Goal: Task Accomplishment & Management: Complete application form

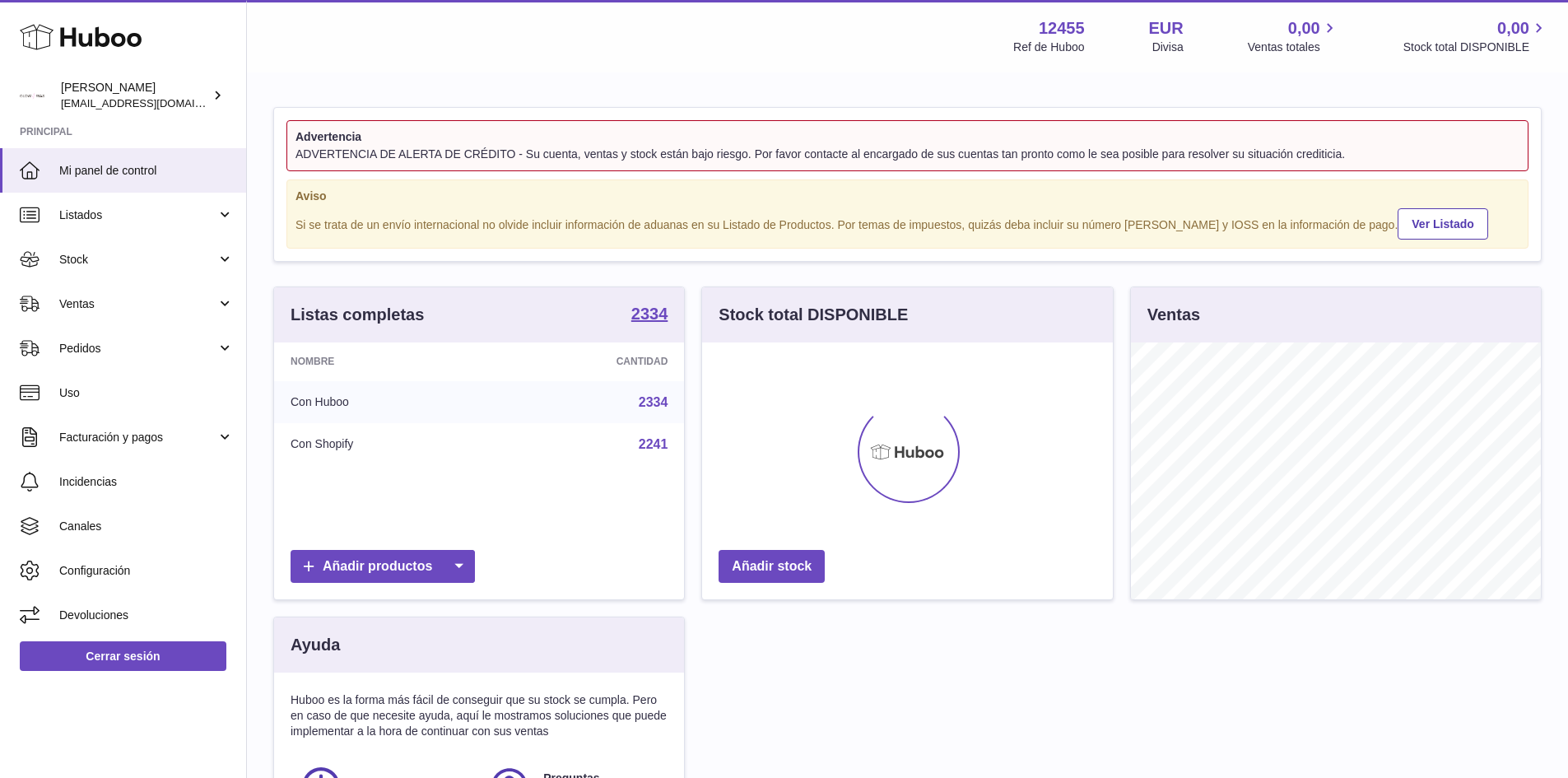
scroll to position [257, 411]
click at [93, 260] on span "Stock" at bounding box center [138, 260] width 157 height 16
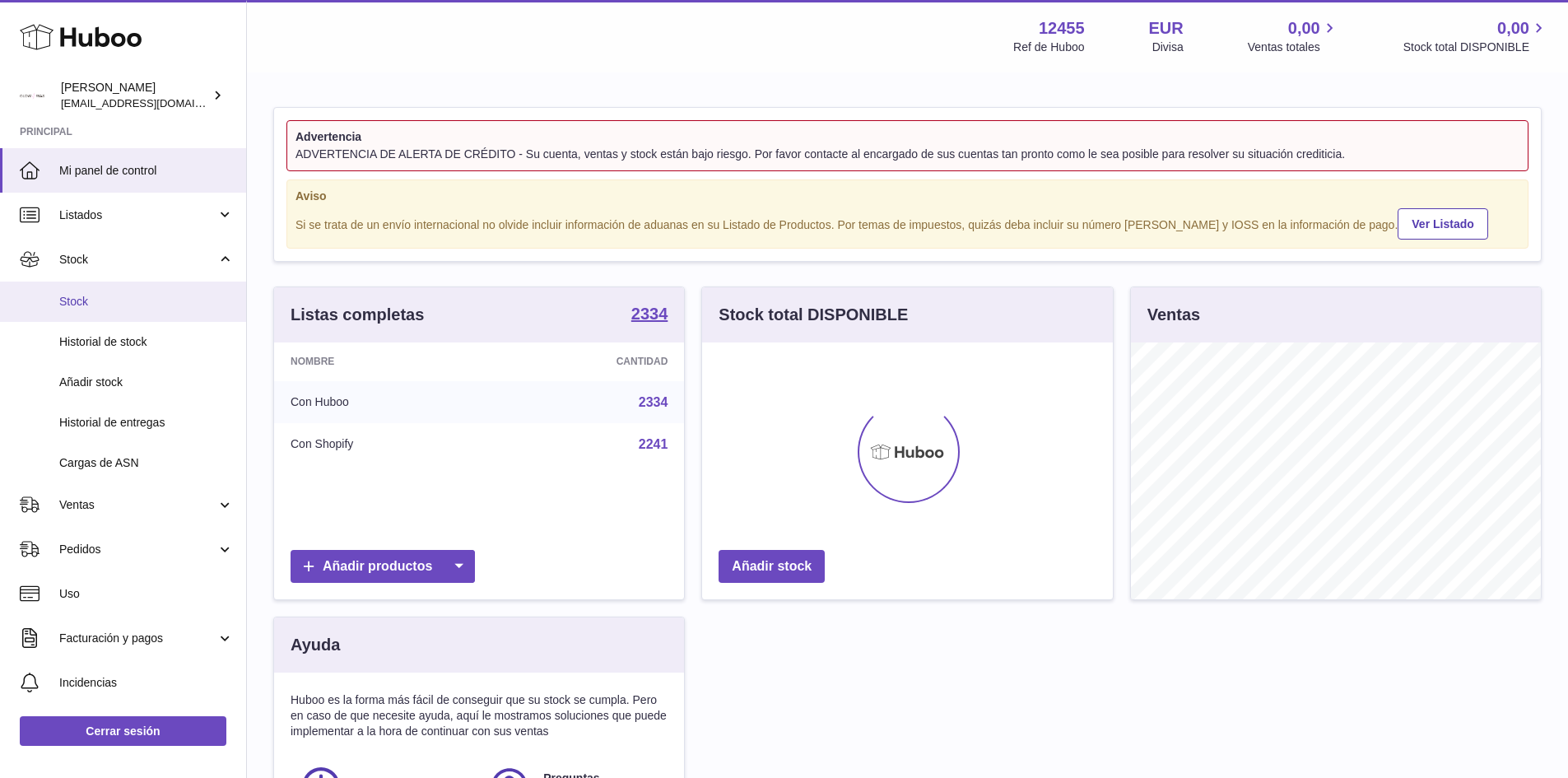
click at [97, 309] on link "Stock" at bounding box center [123, 301] width 246 height 40
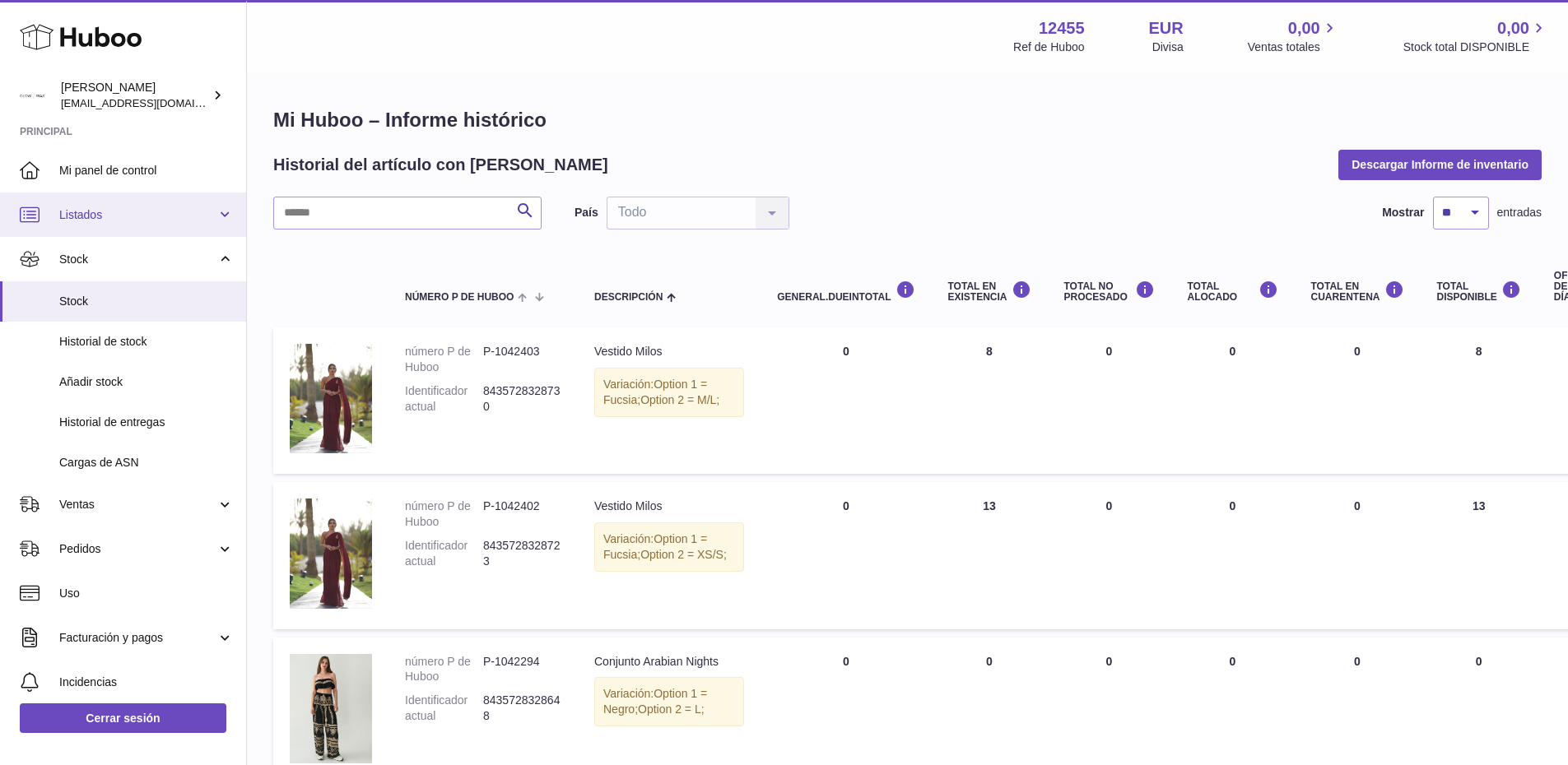
click at [98, 226] on link "Listados" at bounding box center [123, 215] width 246 height 45
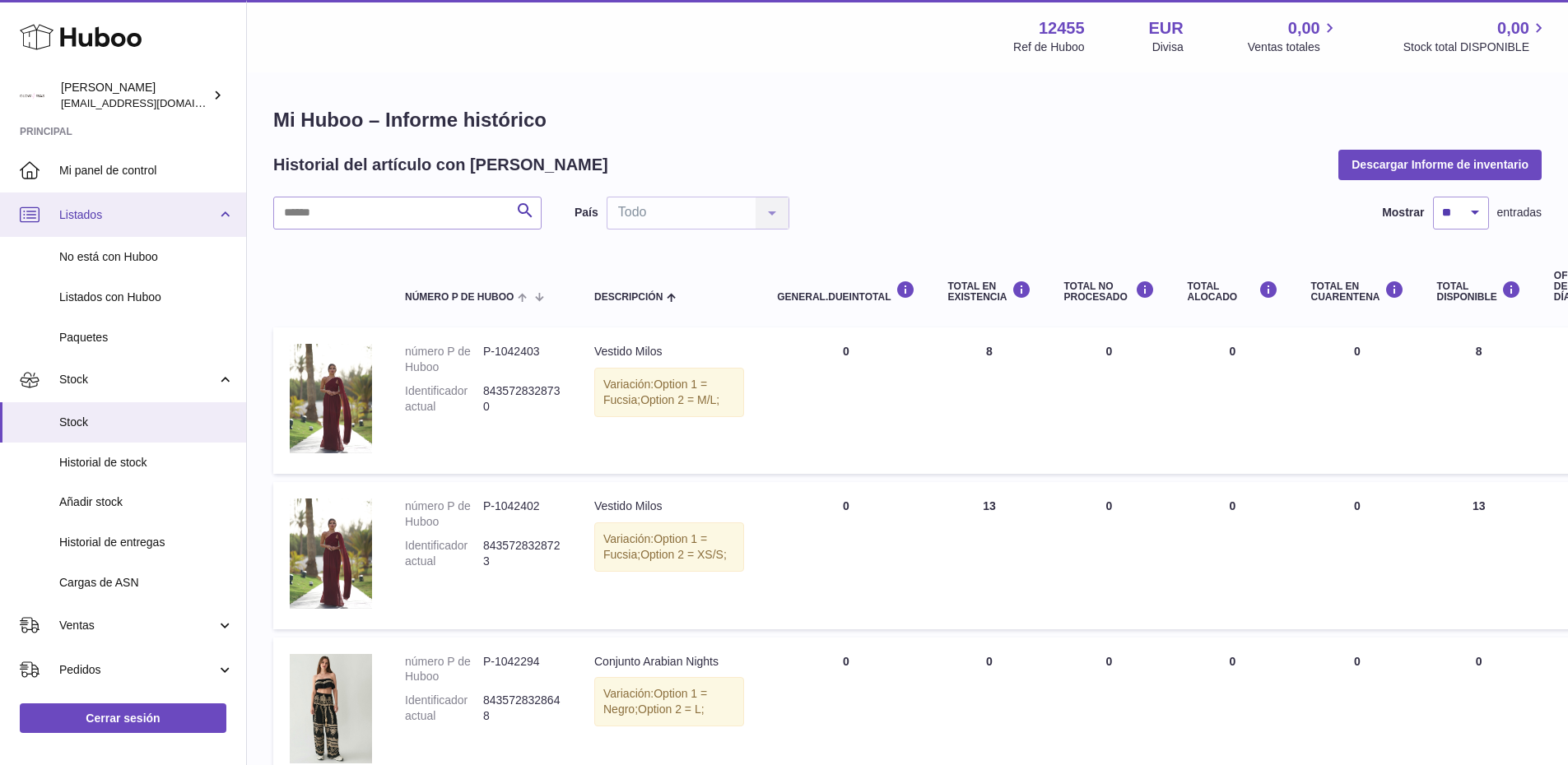
click at [98, 226] on link "Listados" at bounding box center [123, 215] width 246 height 45
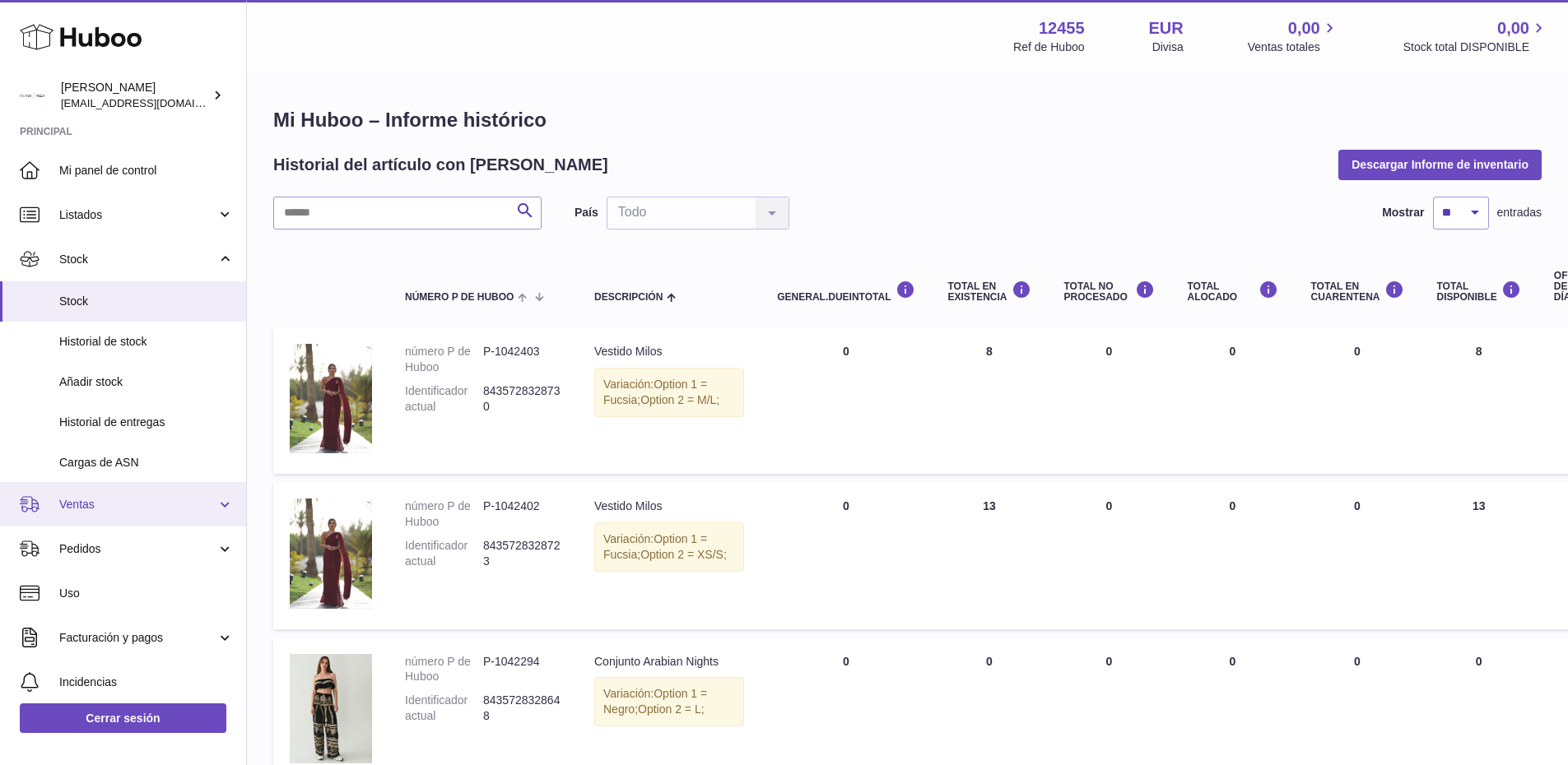
click at [77, 512] on link "Ventas" at bounding box center [123, 504] width 246 height 45
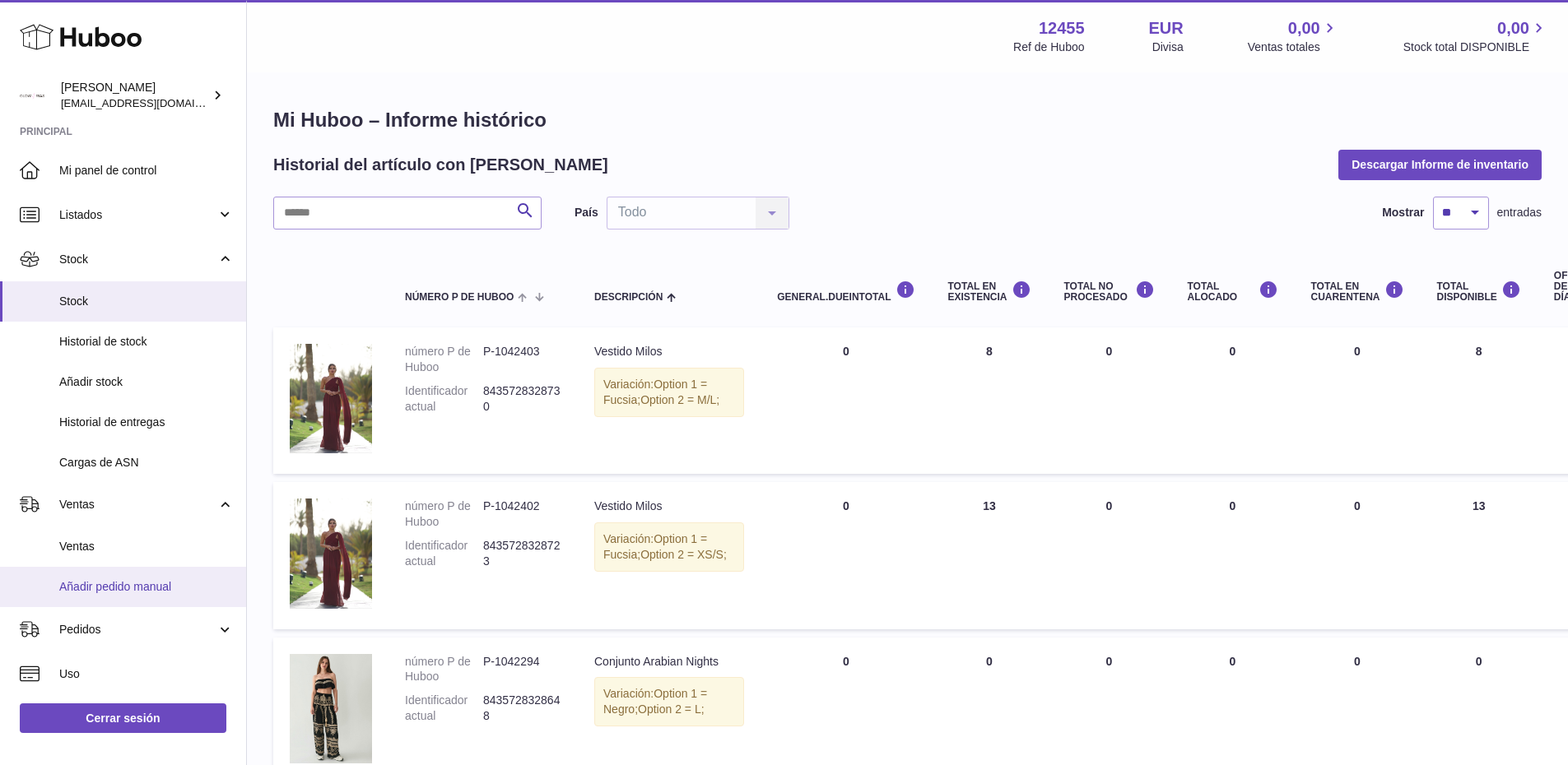
click at [96, 584] on span "Añadir pedido manual" at bounding box center [146, 587] width 175 height 16
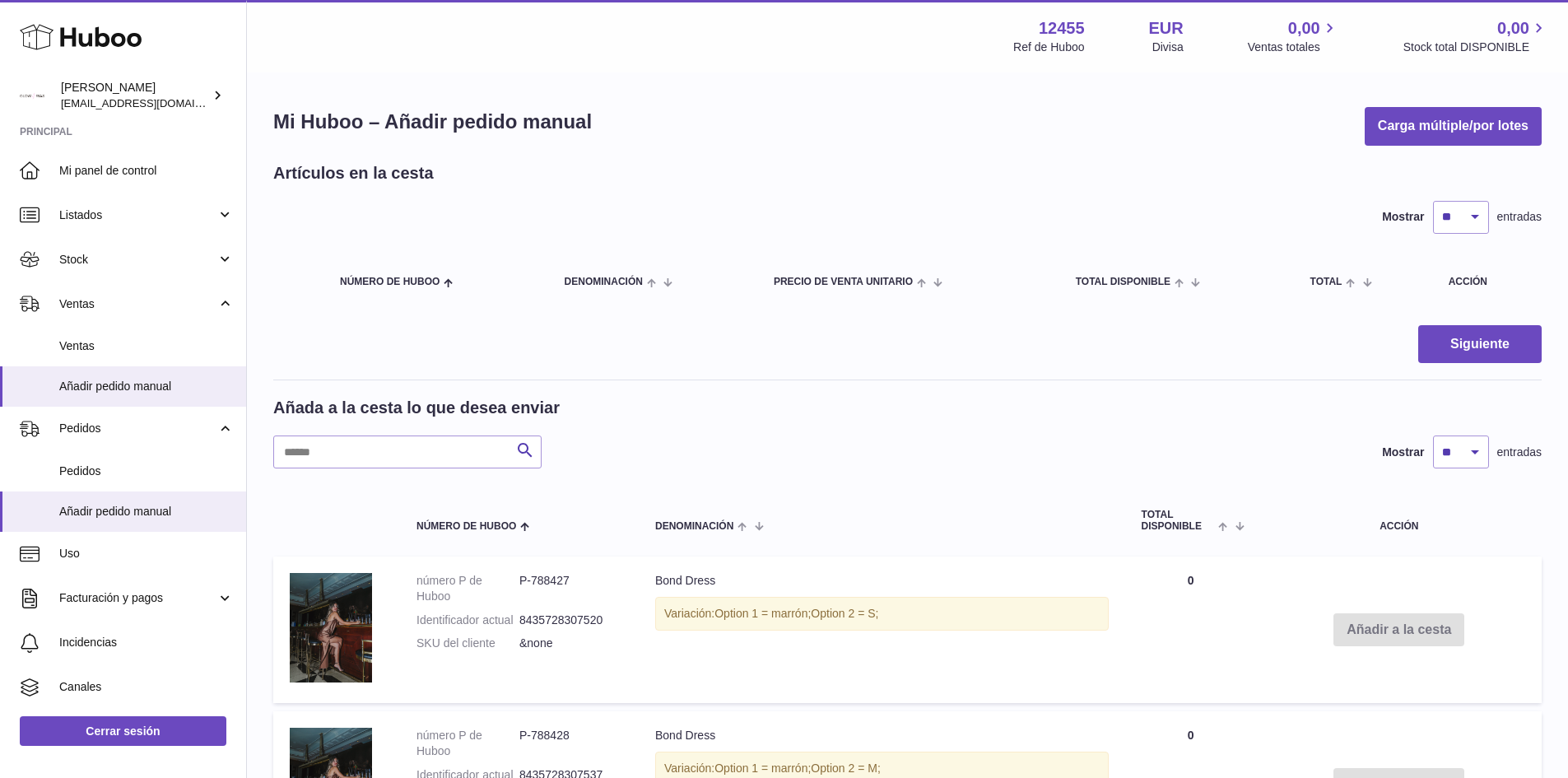
click at [349, 456] on input "text" at bounding box center [407, 452] width 268 height 33
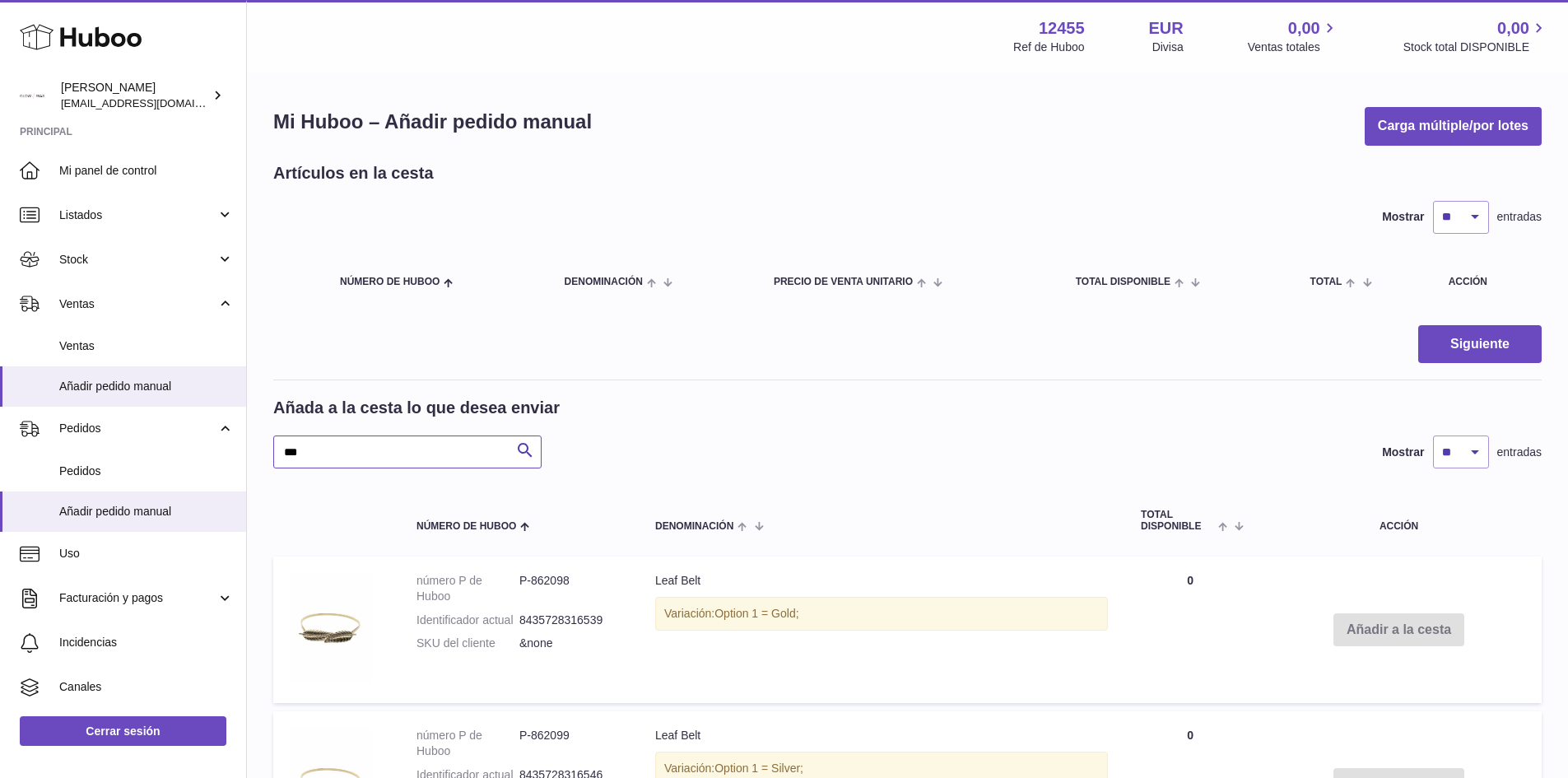
click at [469, 452] on input "***" at bounding box center [407, 452] width 268 height 33
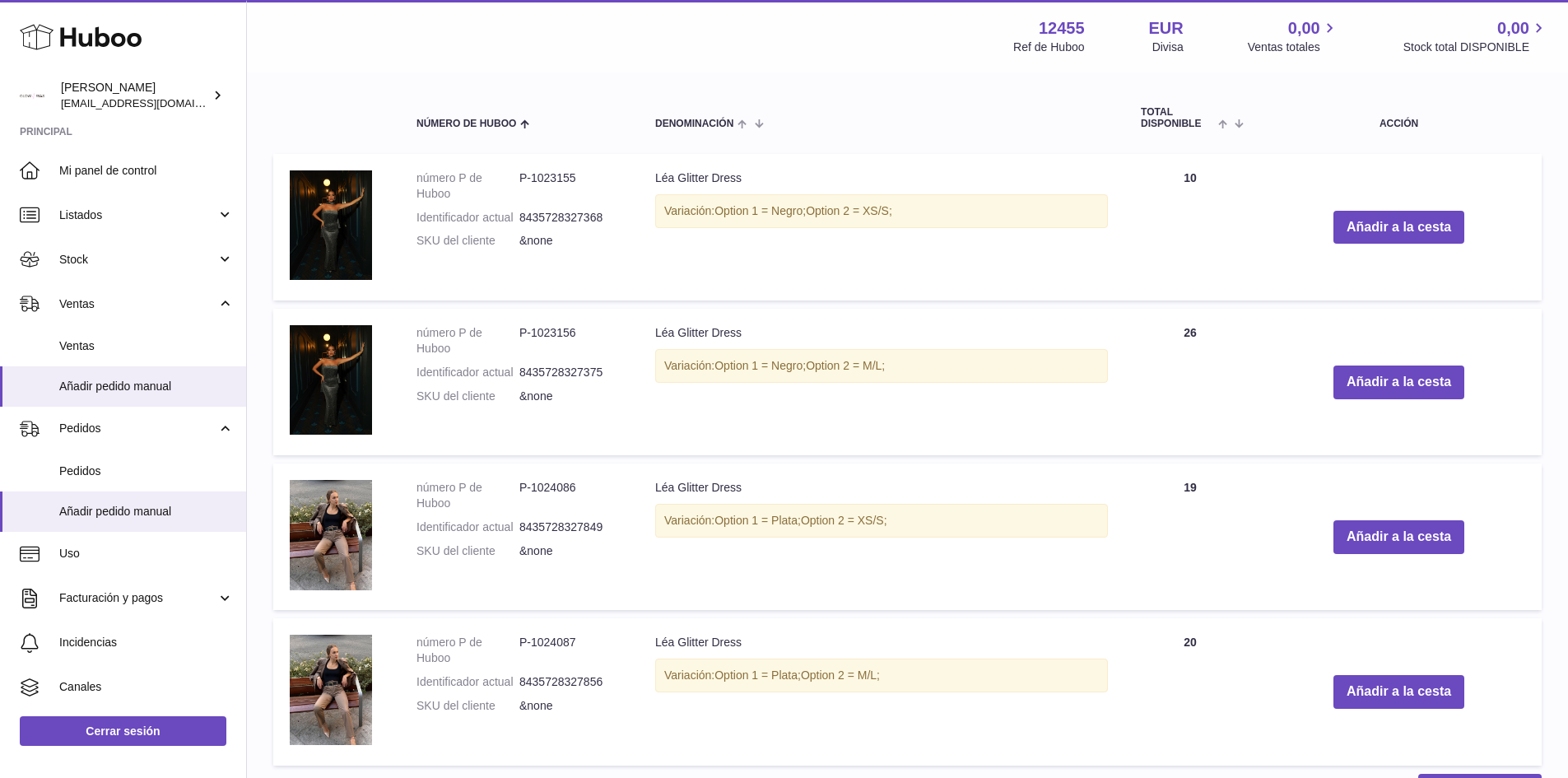
scroll to position [566, 0]
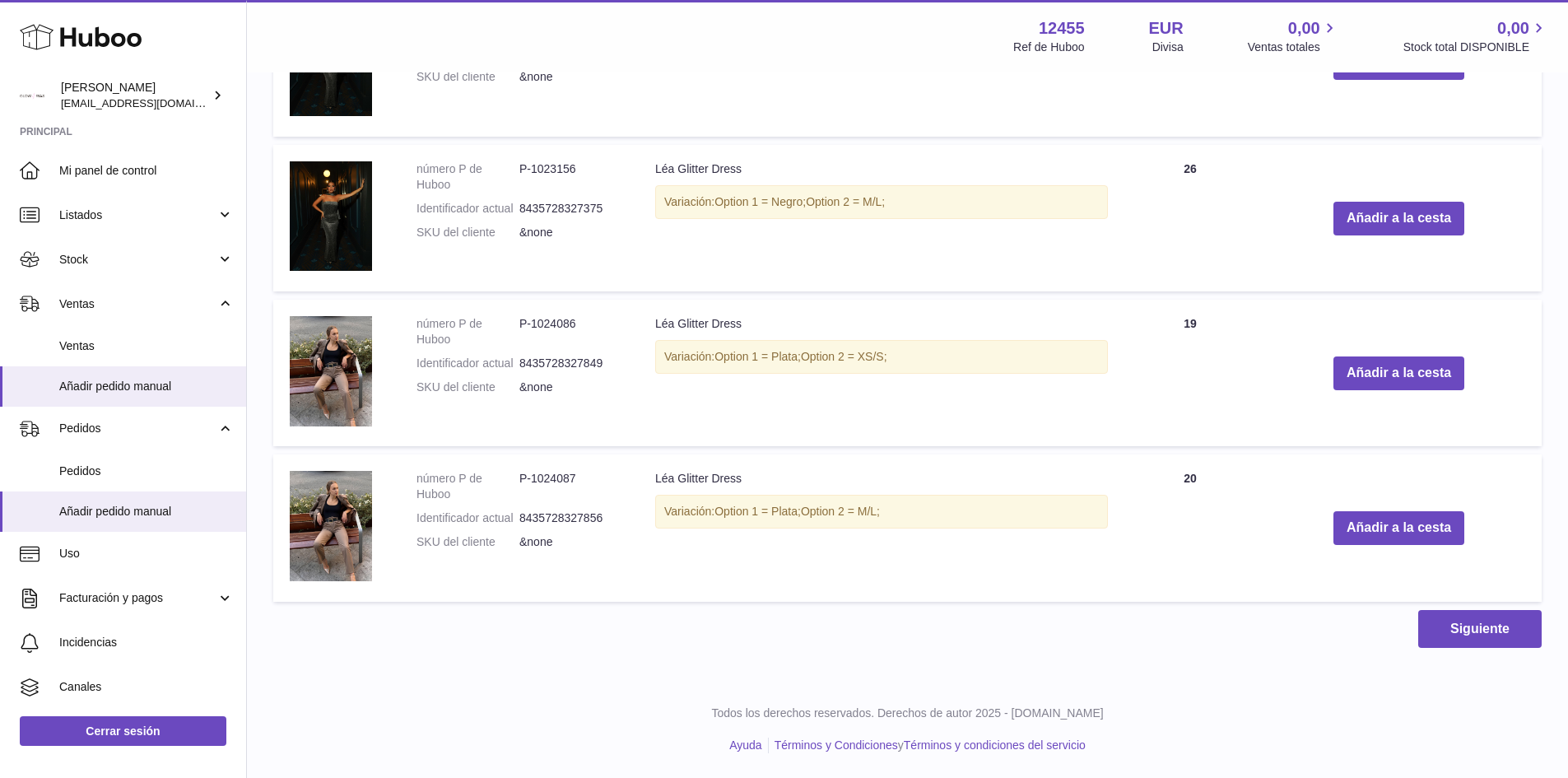
type input "*********"
click at [338, 519] on img at bounding box center [331, 525] width 82 height 109
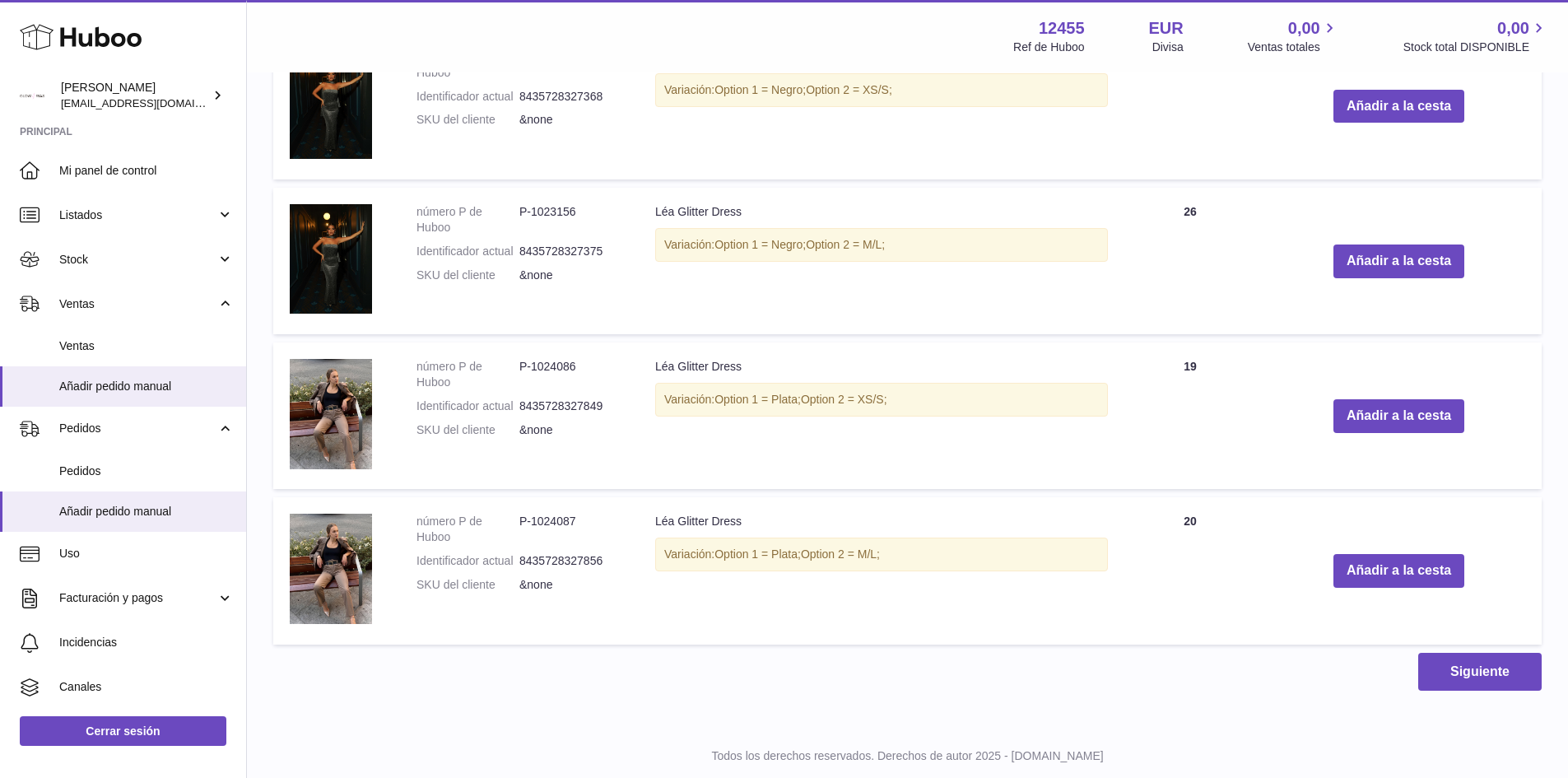
scroll to position [484, 0]
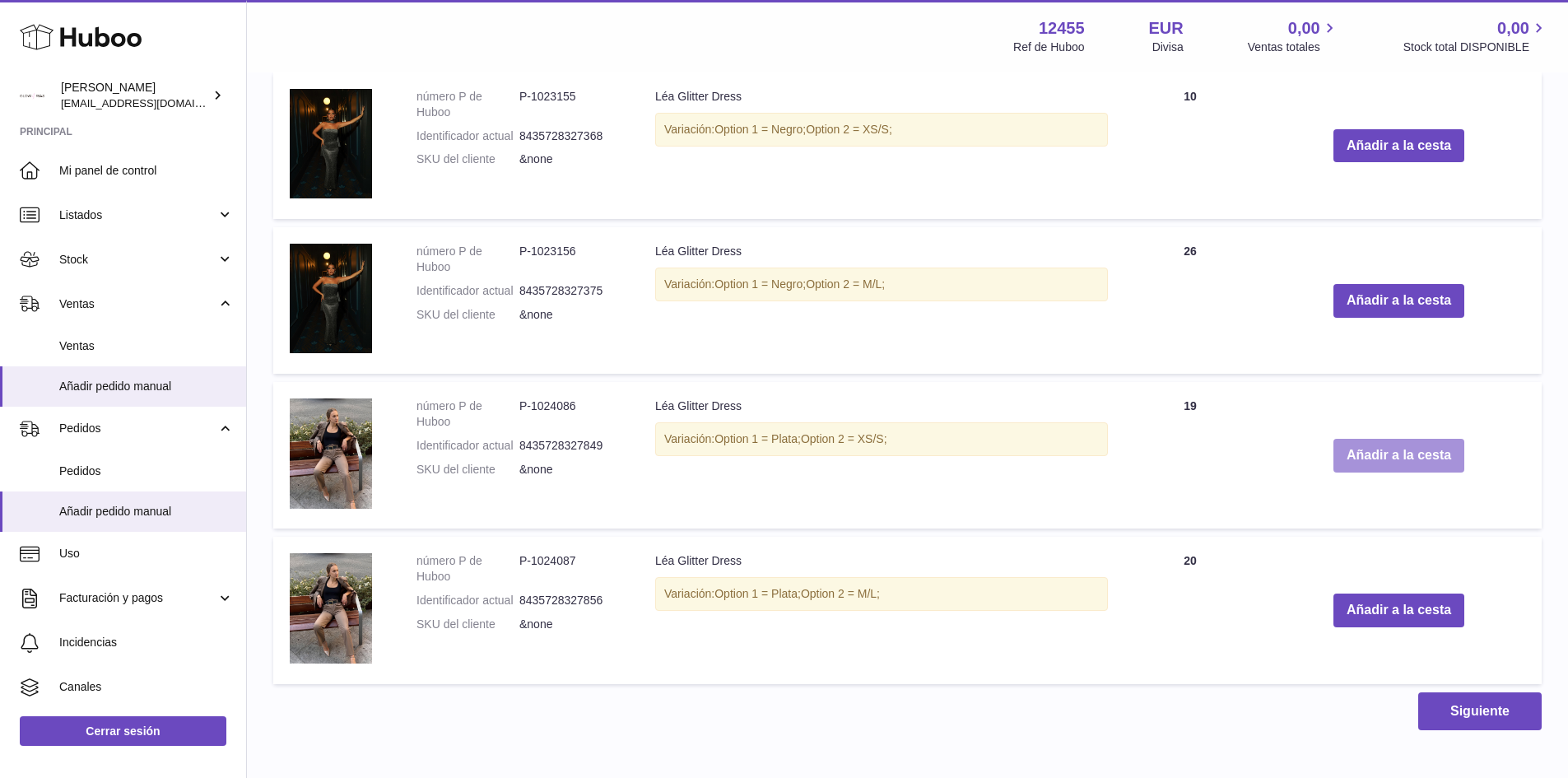
click at [1380, 469] on button "Añadir a la cesta" at bounding box center [1399, 455] width 131 height 34
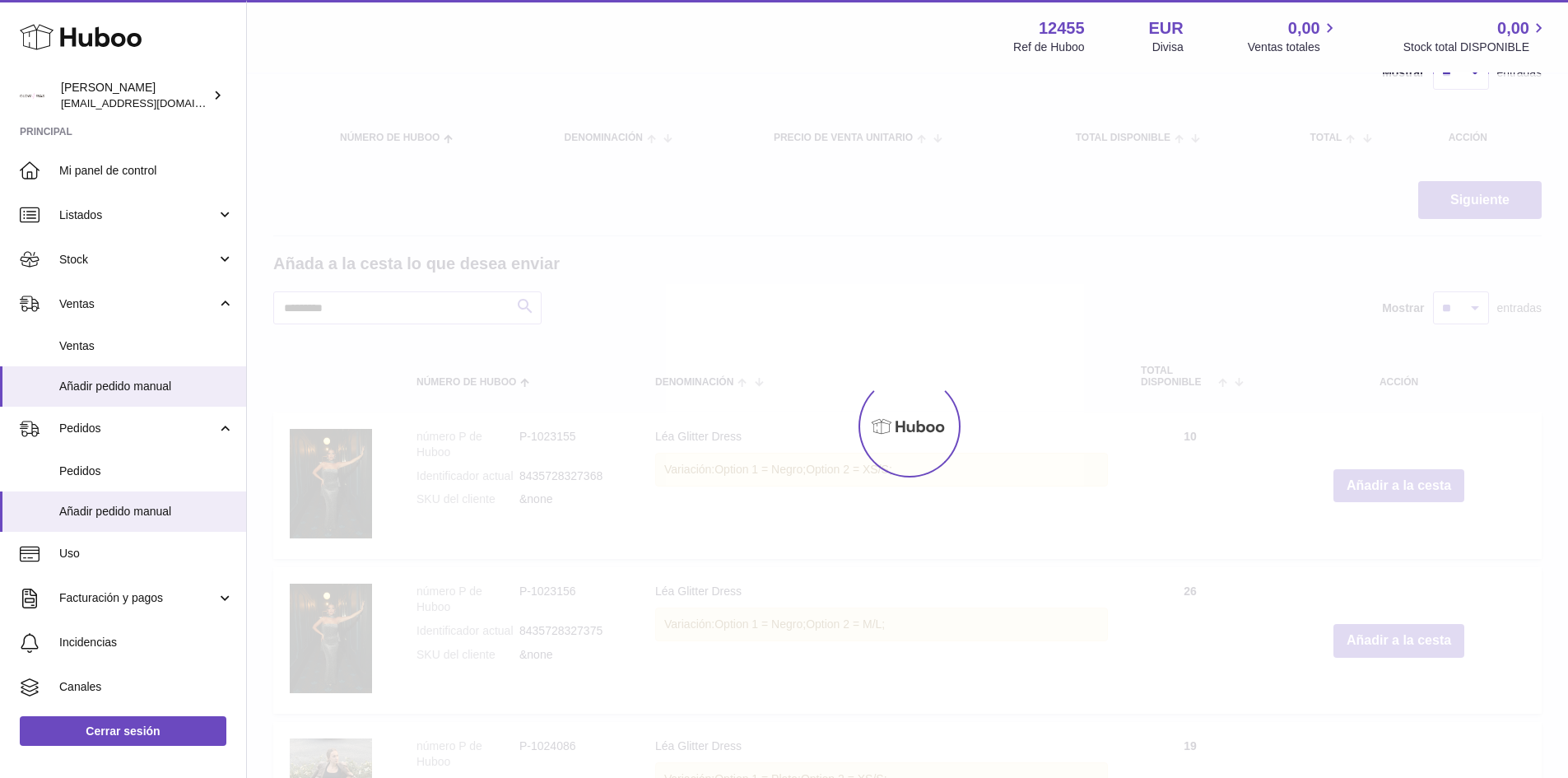
scroll to position [0, 0]
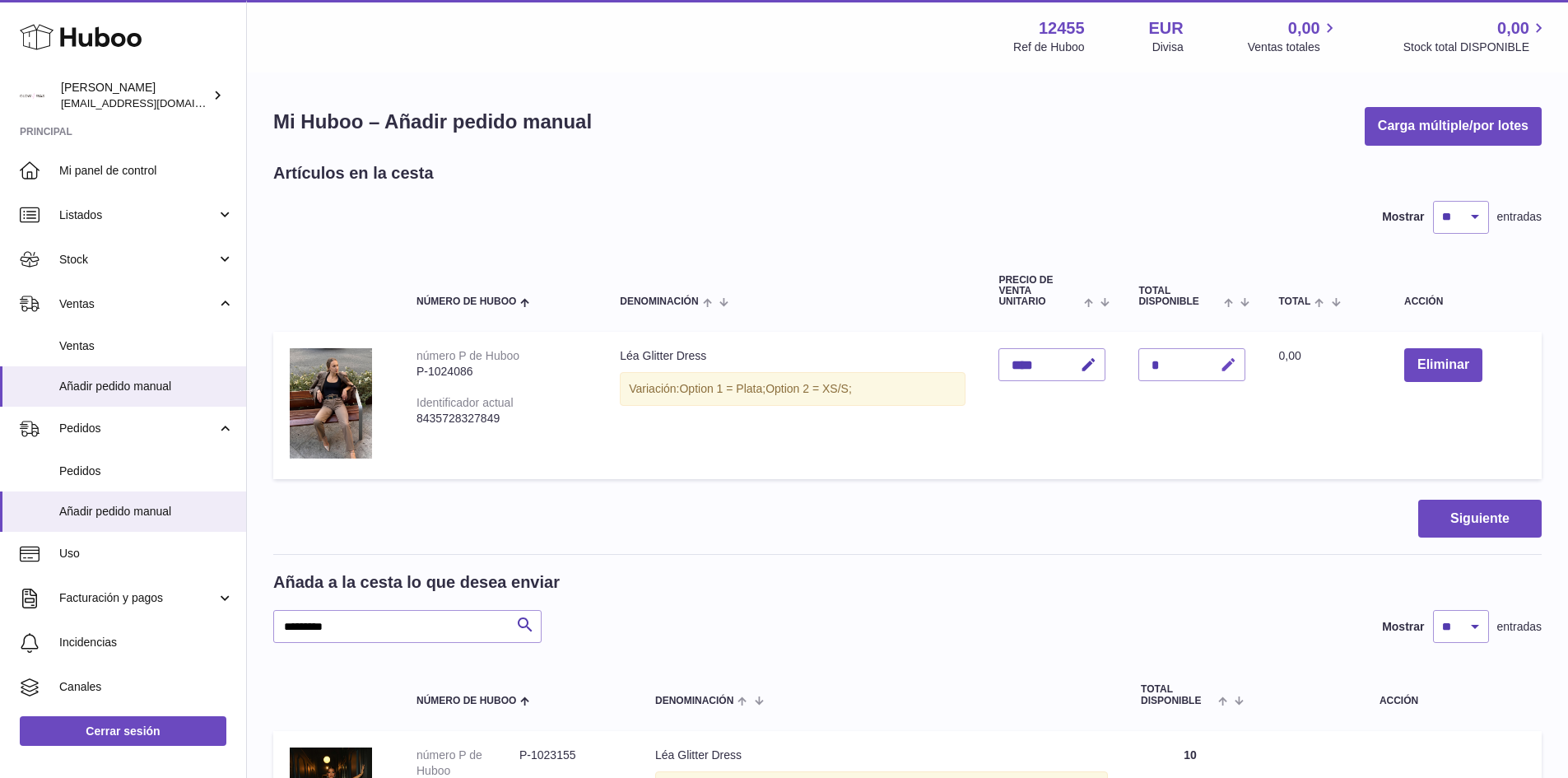
click at [1228, 359] on icon "button" at bounding box center [1228, 365] width 18 height 18
click at [1178, 364] on button "button" at bounding box center [1193, 364] width 31 height 26
click at [1210, 368] on div "*" at bounding box center [1192, 365] width 107 height 33
click at [1225, 367] on icon "button" at bounding box center [1228, 365] width 18 height 18
type input "**"
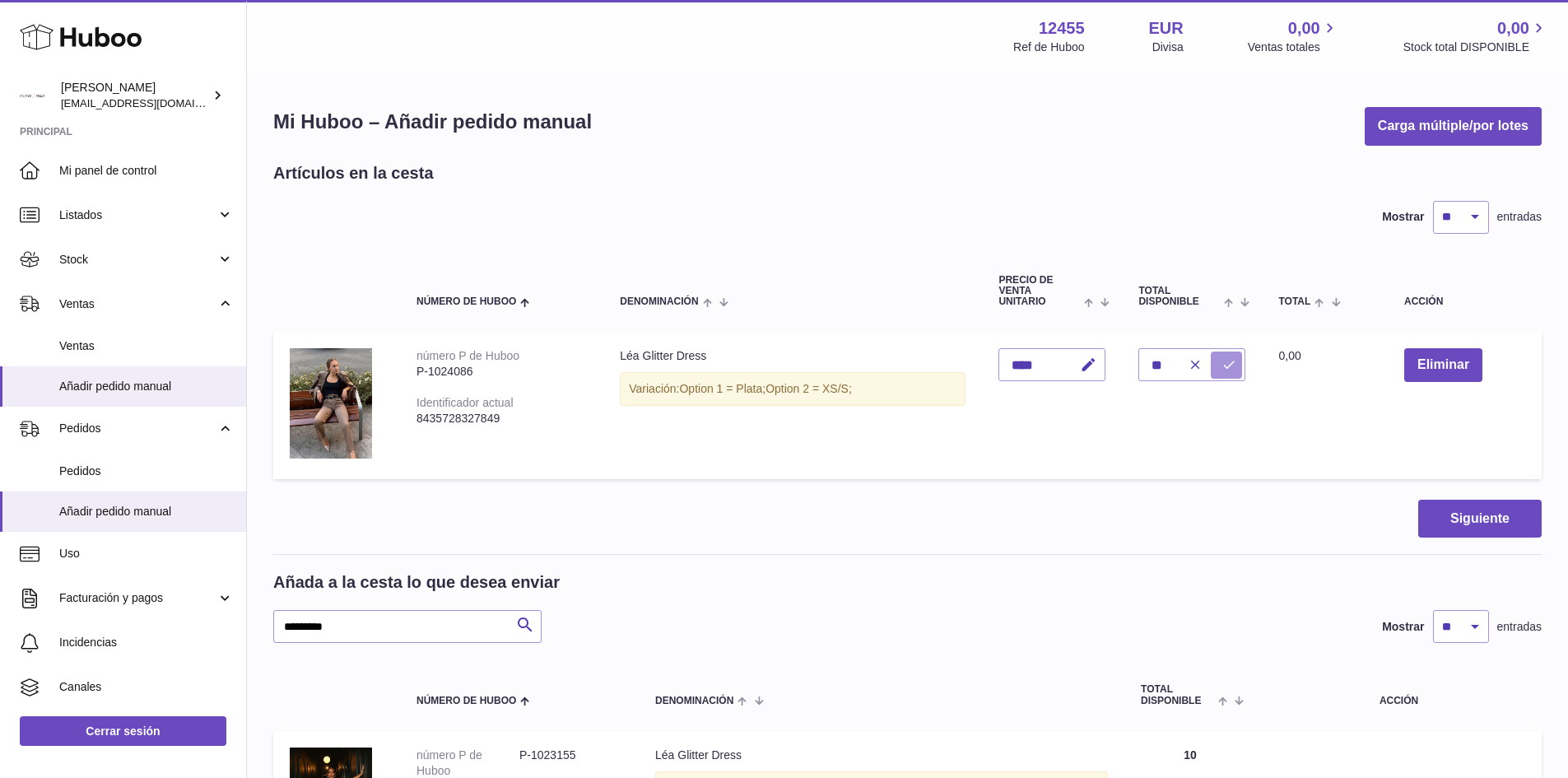
click at [1225, 364] on icon "submit" at bounding box center [1228, 364] width 15 height 15
click at [1502, 521] on button "Siguiente" at bounding box center [1480, 519] width 123 height 39
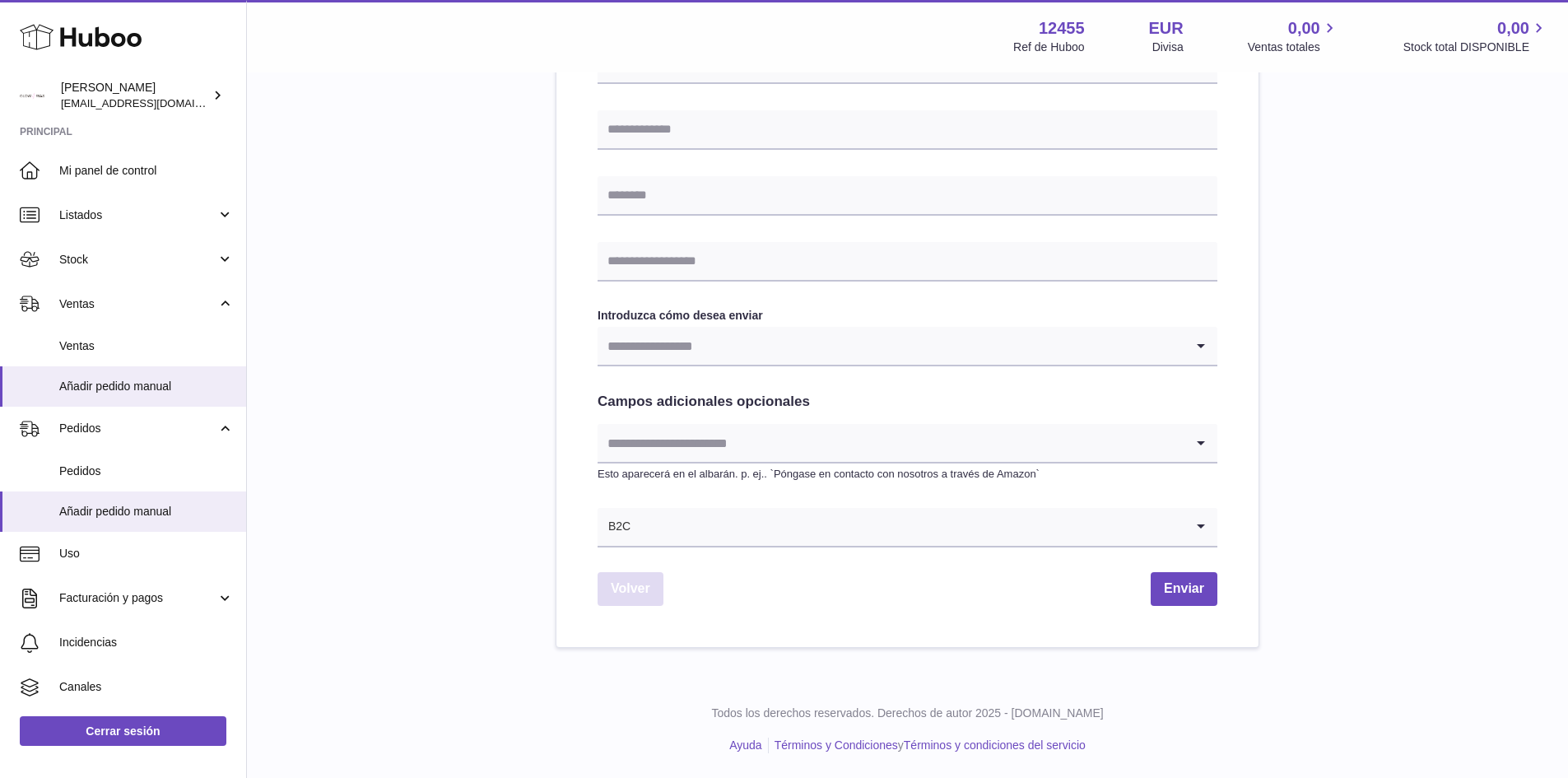
drag, startPoint x: 647, startPoint y: 594, endPoint x: 629, endPoint y: 566, distance: 33.3
click at [647, 594] on link "Volver" at bounding box center [630, 589] width 65 height 34
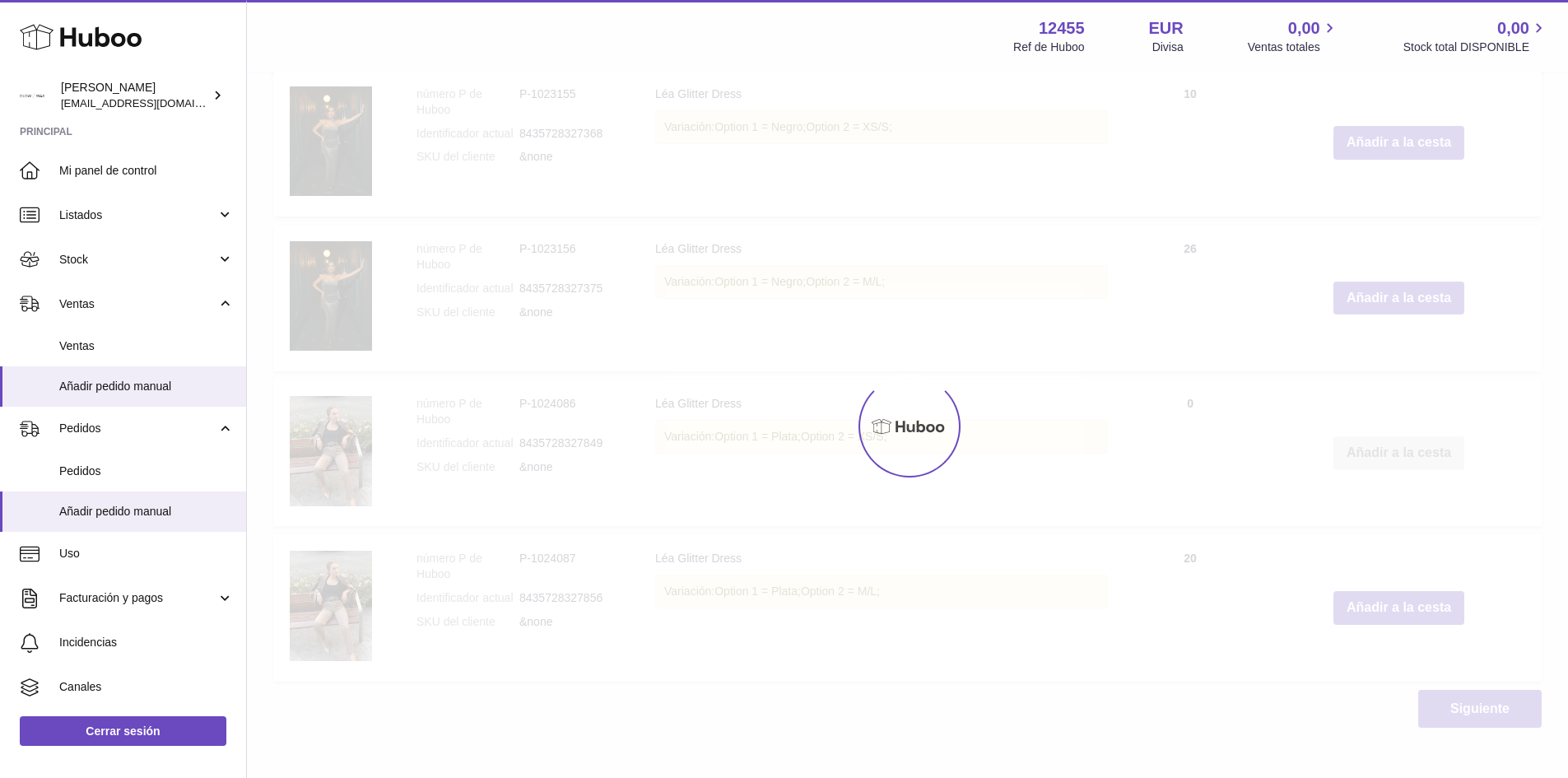
scroll to position [741, 0]
